Goal: Information Seeking & Learning: Learn about a topic

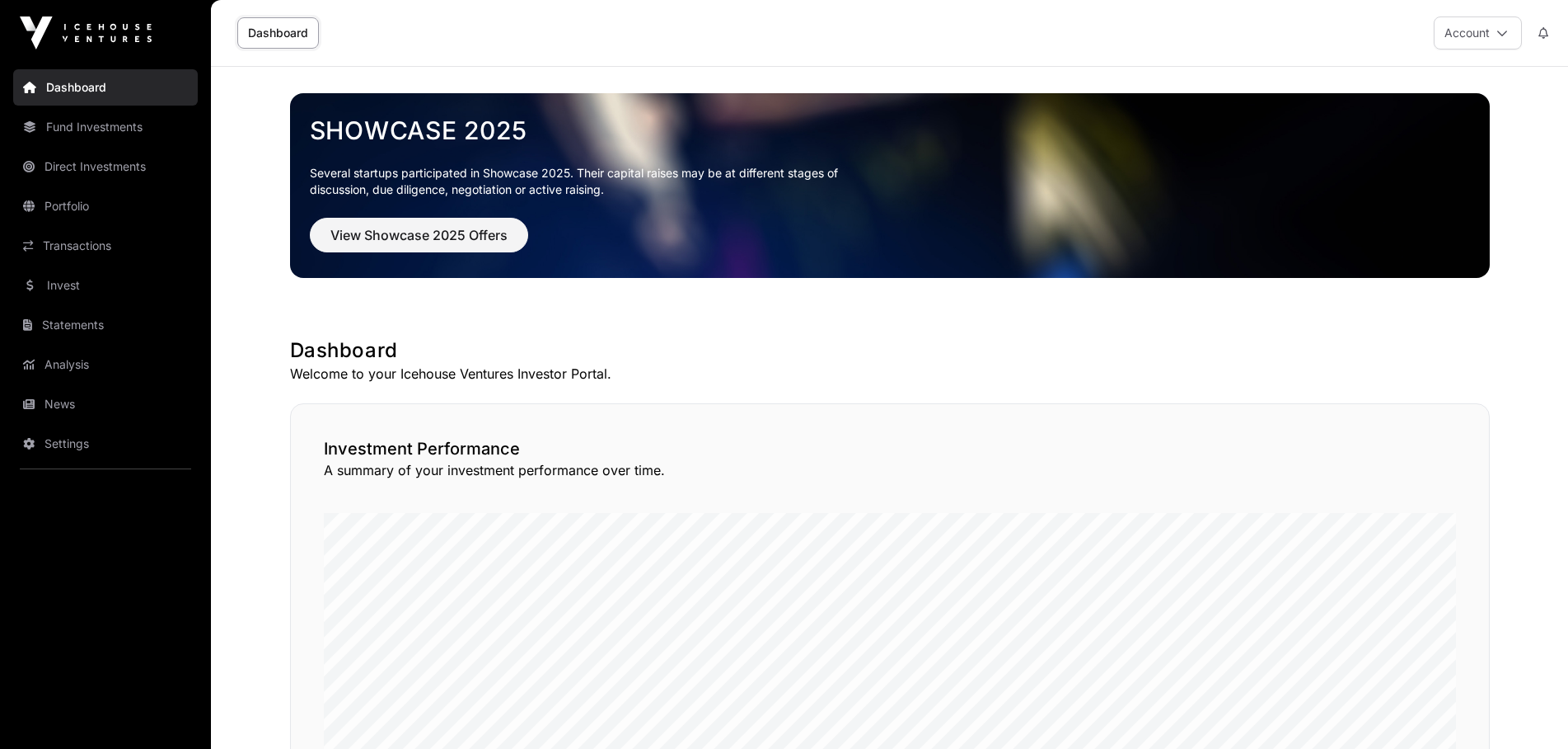
click at [95, 171] on link "Direct Investments" at bounding box center [106, 167] width 184 height 36
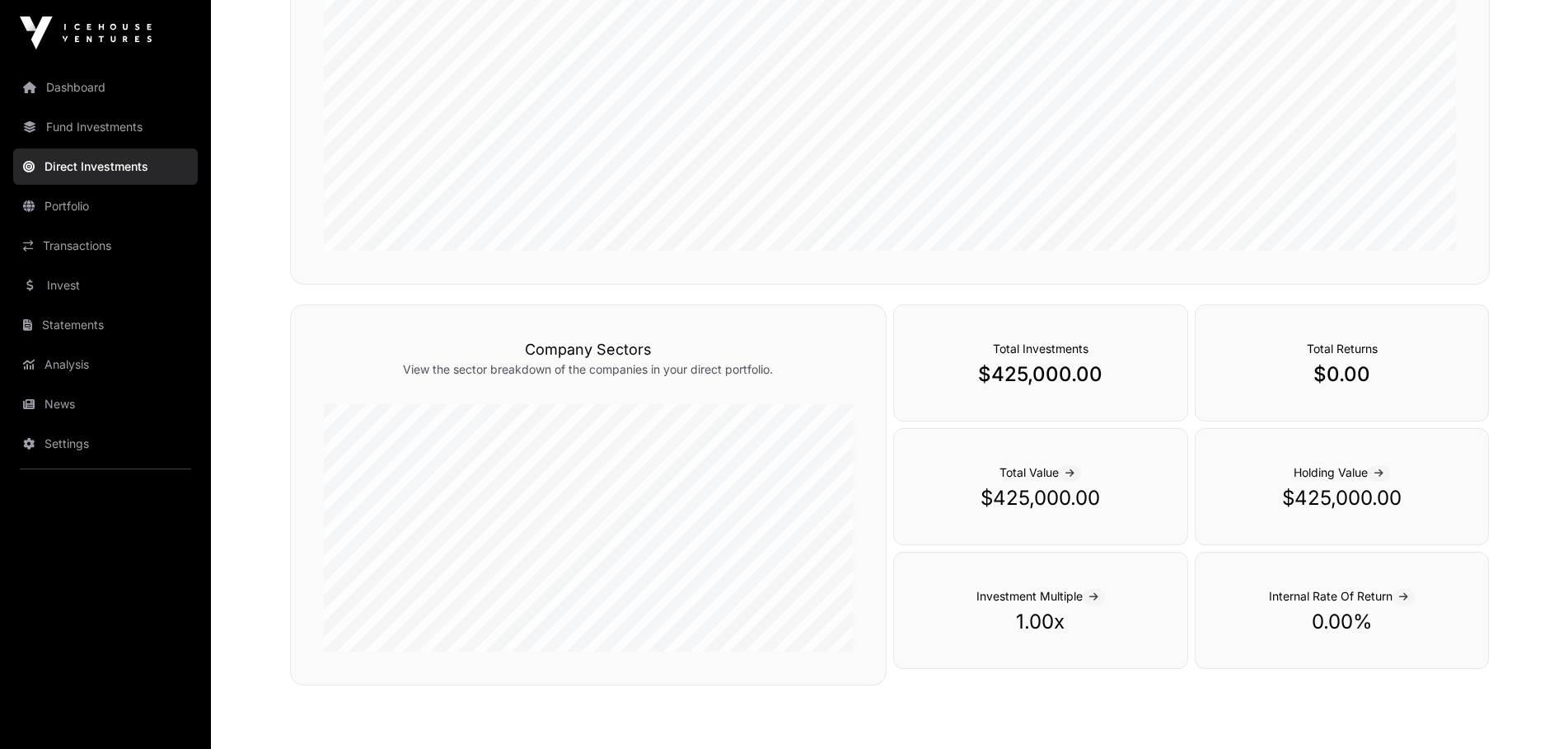
scroll to position [378, 0]
click at [90, 208] on link "Portfolio" at bounding box center [106, 206] width 184 height 36
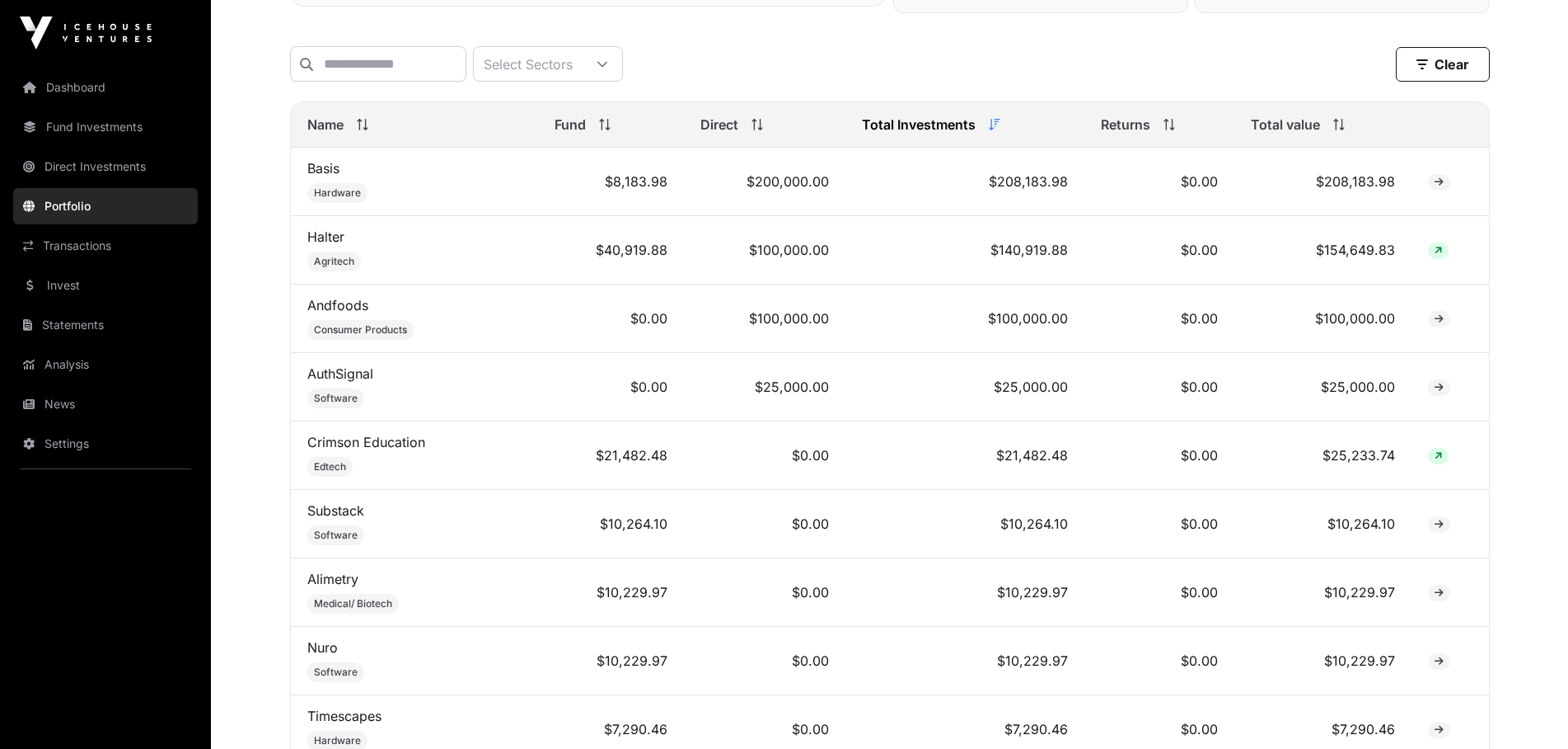
scroll to position [618, 0]
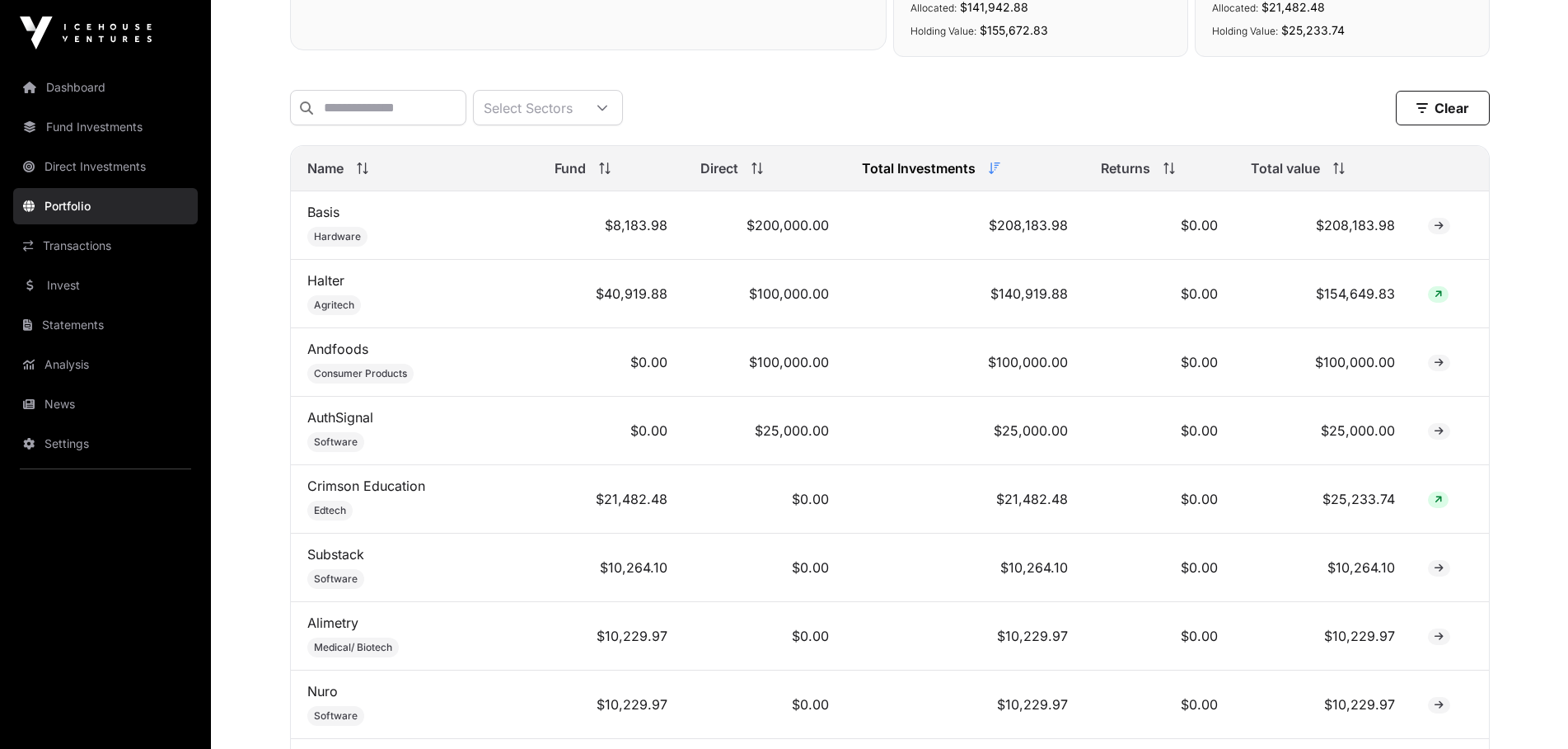
click at [330, 426] on link "AuthSignal" at bounding box center [340, 417] width 66 height 16
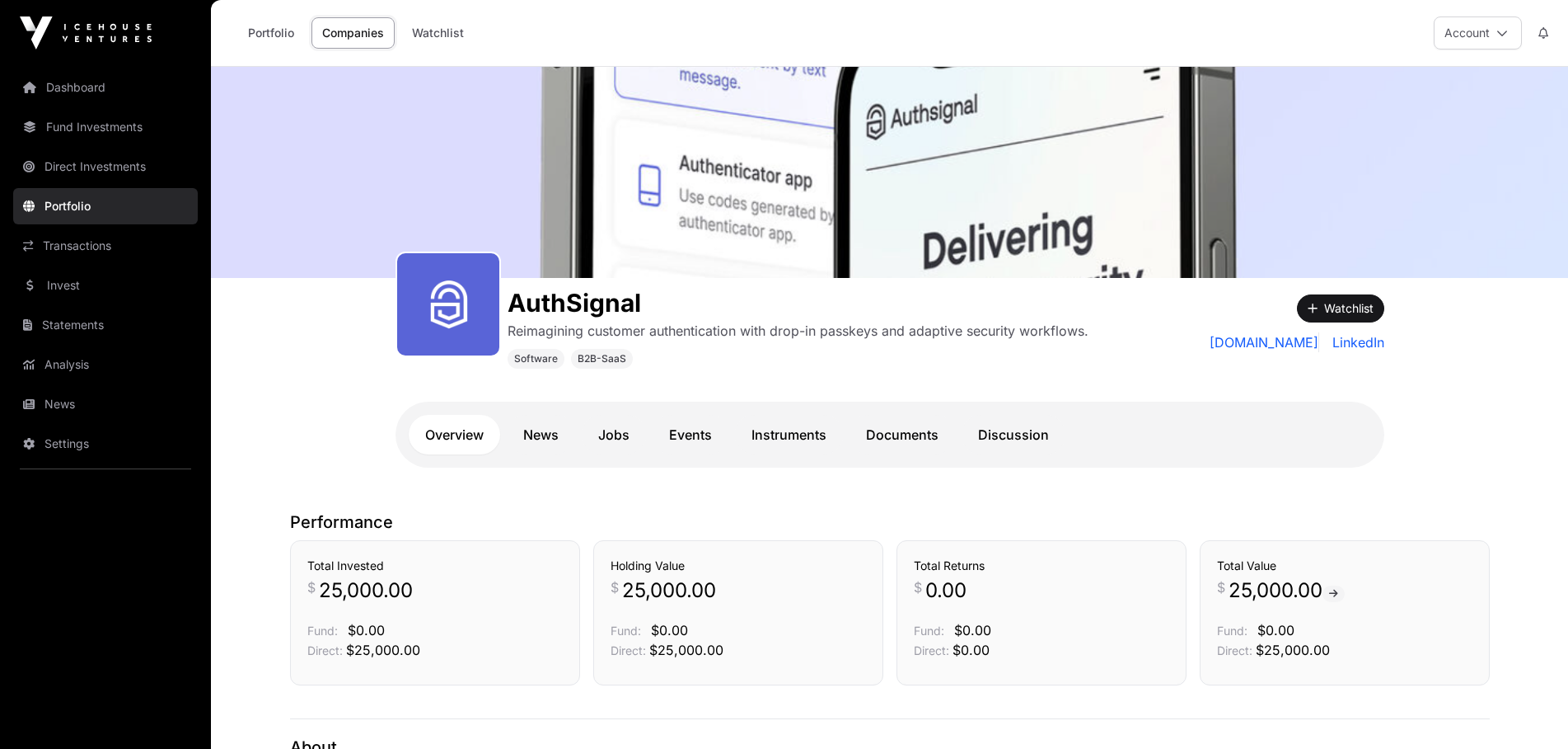
click at [523, 434] on link "News" at bounding box center [541, 435] width 68 height 39
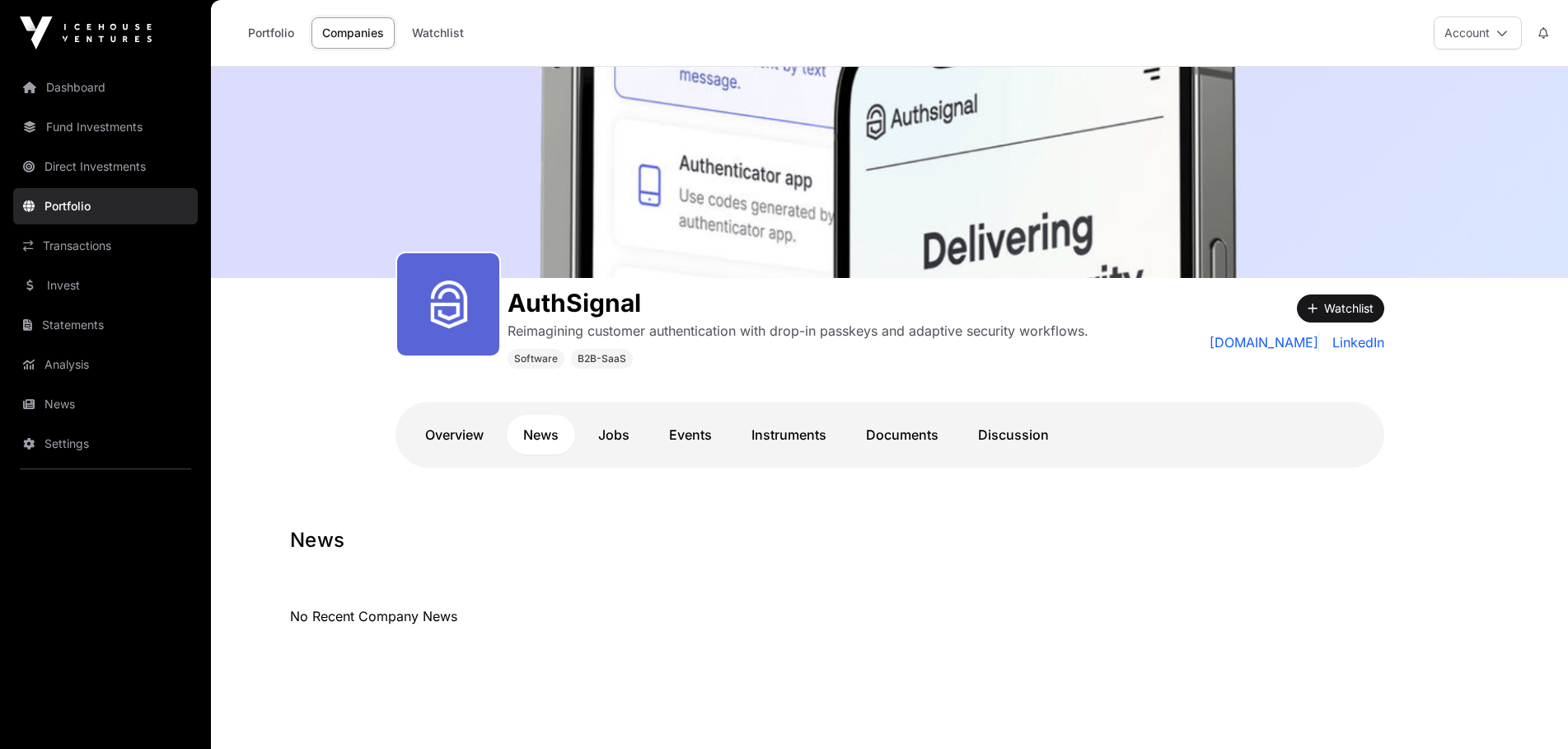
click at [613, 428] on link "Jobs" at bounding box center [614, 435] width 64 height 39
click at [688, 433] on link "Events" at bounding box center [690, 435] width 76 height 39
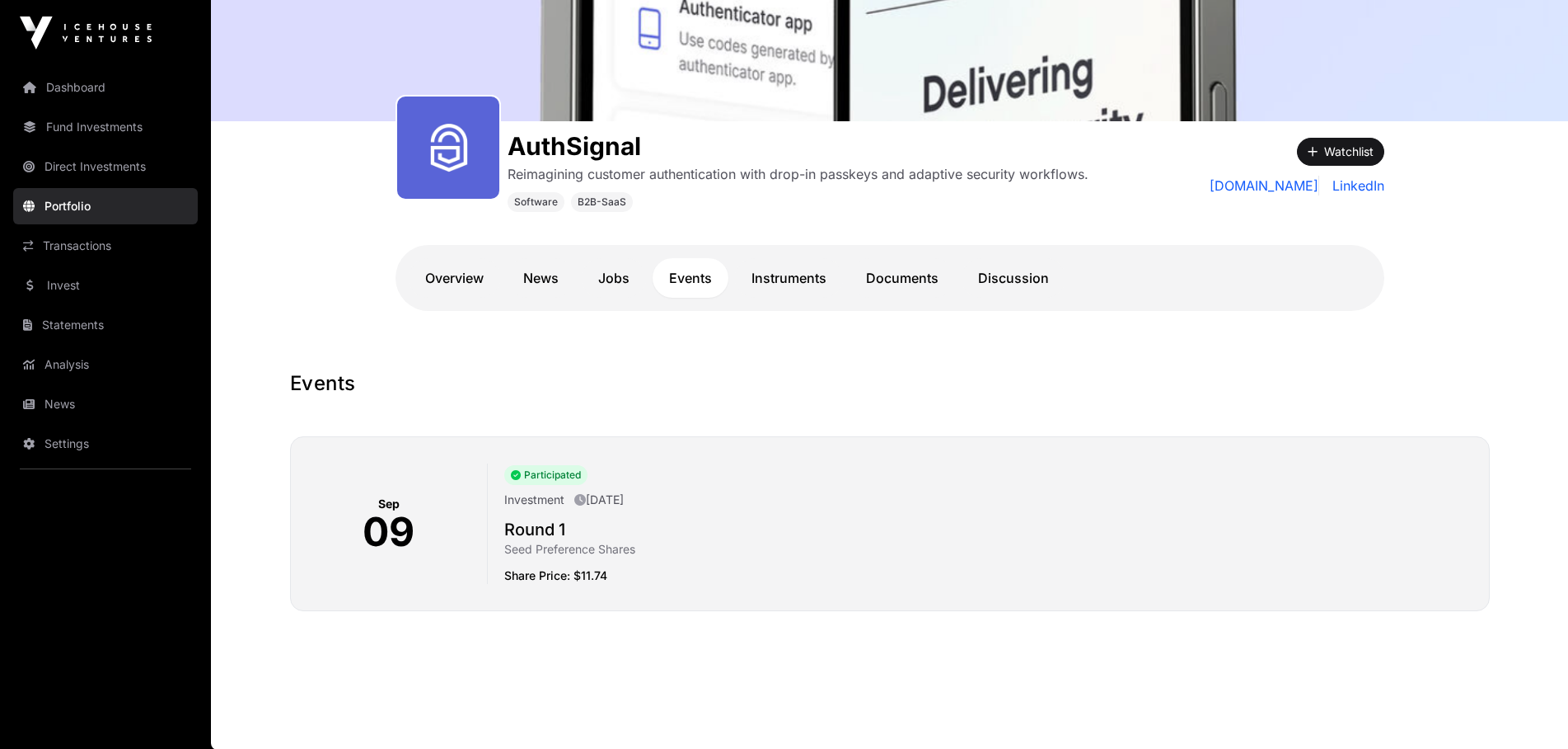
scroll to position [158, 0]
click at [782, 272] on link "Instruments" at bounding box center [789, 277] width 108 height 39
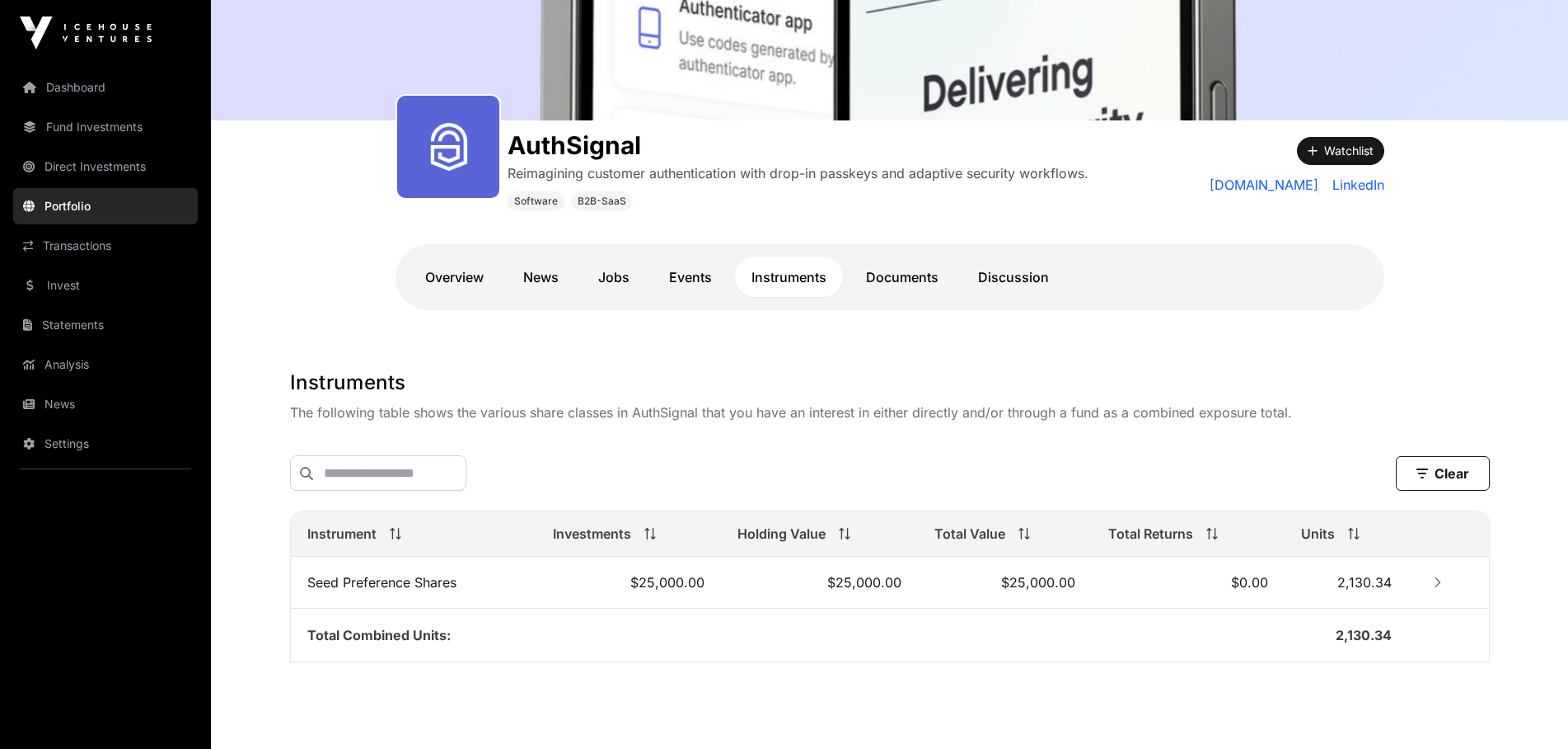
click at [1435, 588] on icon "Row Collapsed" at bounding box center [1438, 581] width 12 height 12
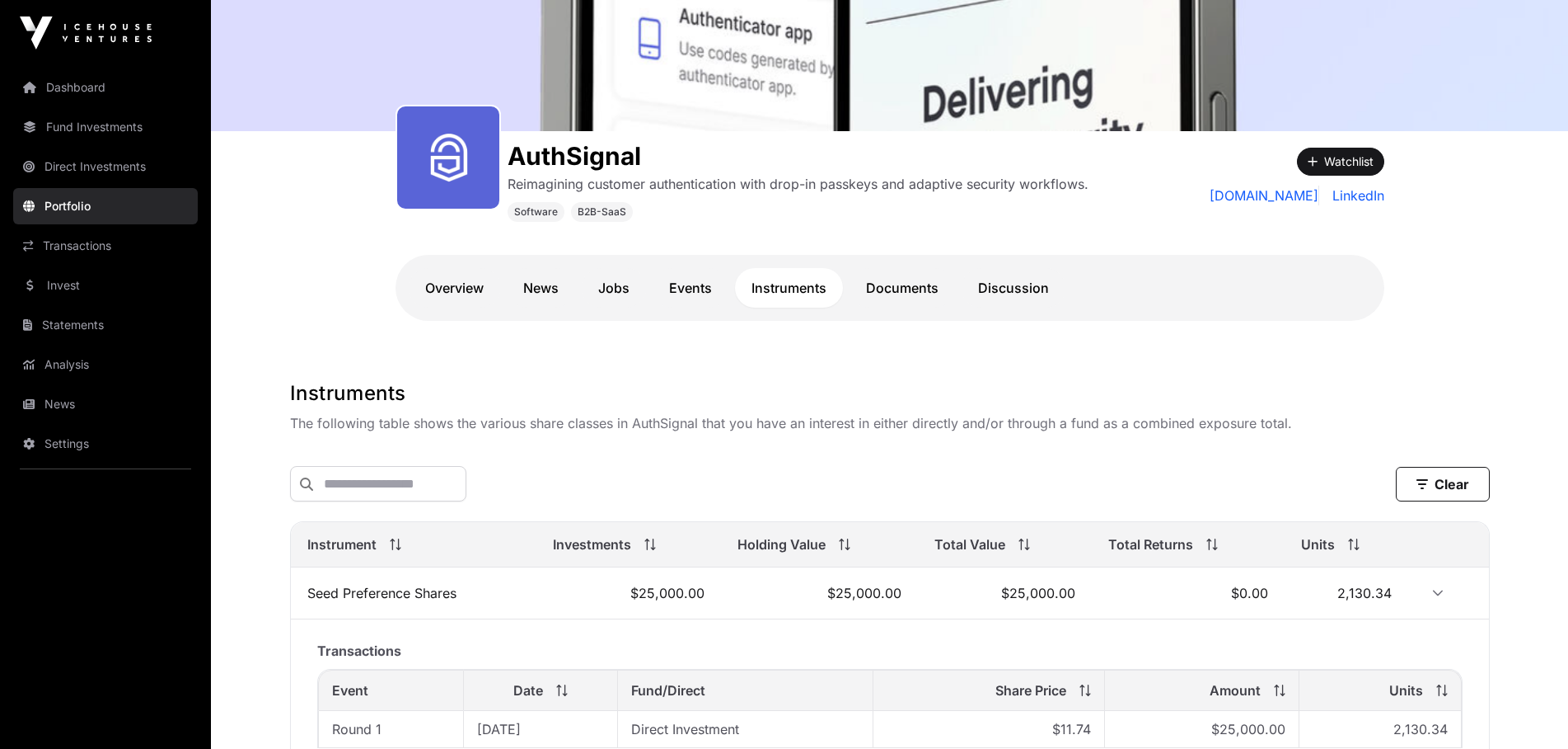
scroll to position [282, 0]
